Goal: Information Seeking & Learning: Learn about a topic

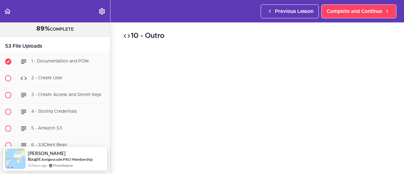
scroll to position [14597, 0]
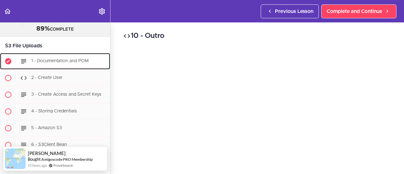
click at [60, 63] on span "1 - Documentation and POM" at bounding box center [59, 61] width 57 height 4
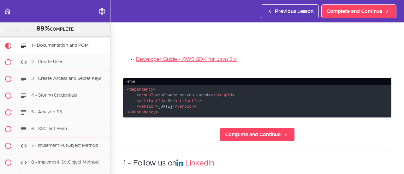
scroll to position [158, 0]
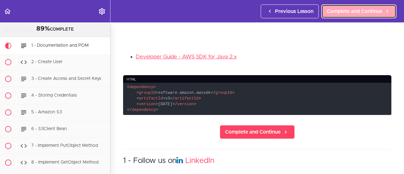
click at [340, 9] on span "Complete and Continue" at bounding box center [355, 12] width 56 height 8
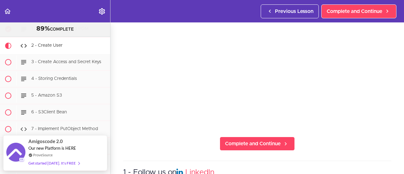
scroll to position [95, 0]
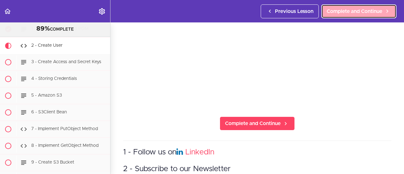
click at [343, 12] on span "Complete and Continue" at bounding box center [355, 12] width 56 height 8
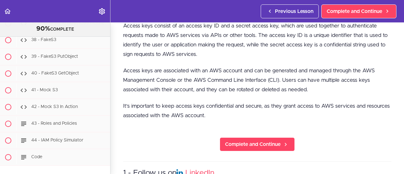
scroll to position [221, 0]
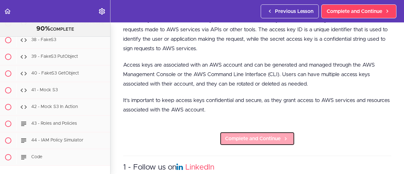
click at [237, 136] on span "Complete and Continue" at bounding box center [253, 139] width 56 height 8
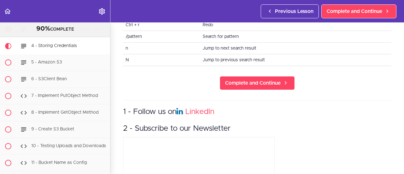
scroll to position [316, 0]
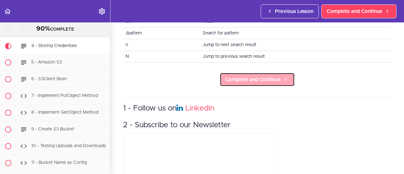
click at [251, 76] on span "Complete and Continue" at bounding box center [253, 80] width 56 height 8
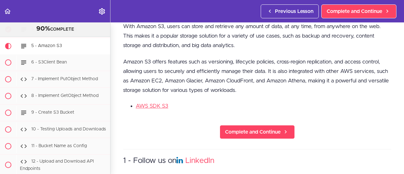
scroll to position [253, 0]
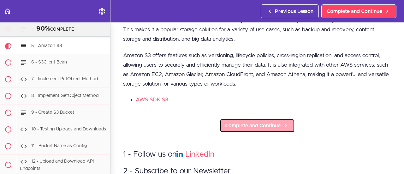
drag, startPoint x: 245, startPoint y: 121, endPoint x: 253, endPoint y: 123, distance: 7.6
click at [245, 122] on span "Complete and Continue" at bounding box center [253, 126] width 56 height 8
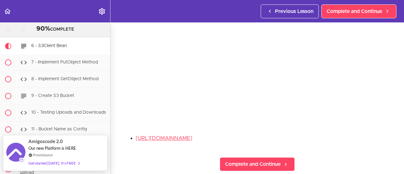
scroll to position [63, 0]
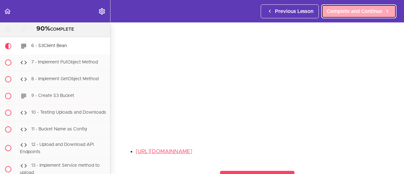
click at [344, 9] on span "Complete and Continue" at bounding box center [355, 12] width 56 height 8
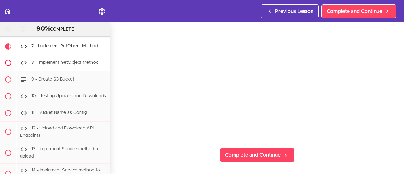
scroll to position [14681, 0]
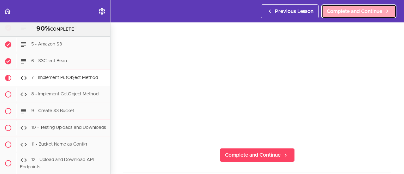
click at [349, 11] on span "Complete and Continue" at bounding box center [355, 12] width 56 height 8
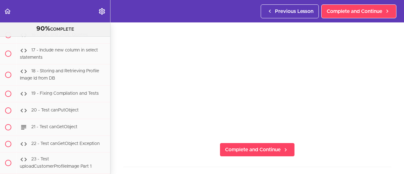
scroll to position [63, 0]
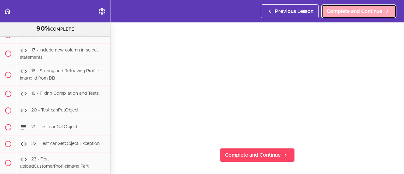
click at [335, 11] on span "Complete and Continue" at bounding box center [355, 12] width 56 height 8
